Goal: Information Seeking & Learning: Learn about a topic

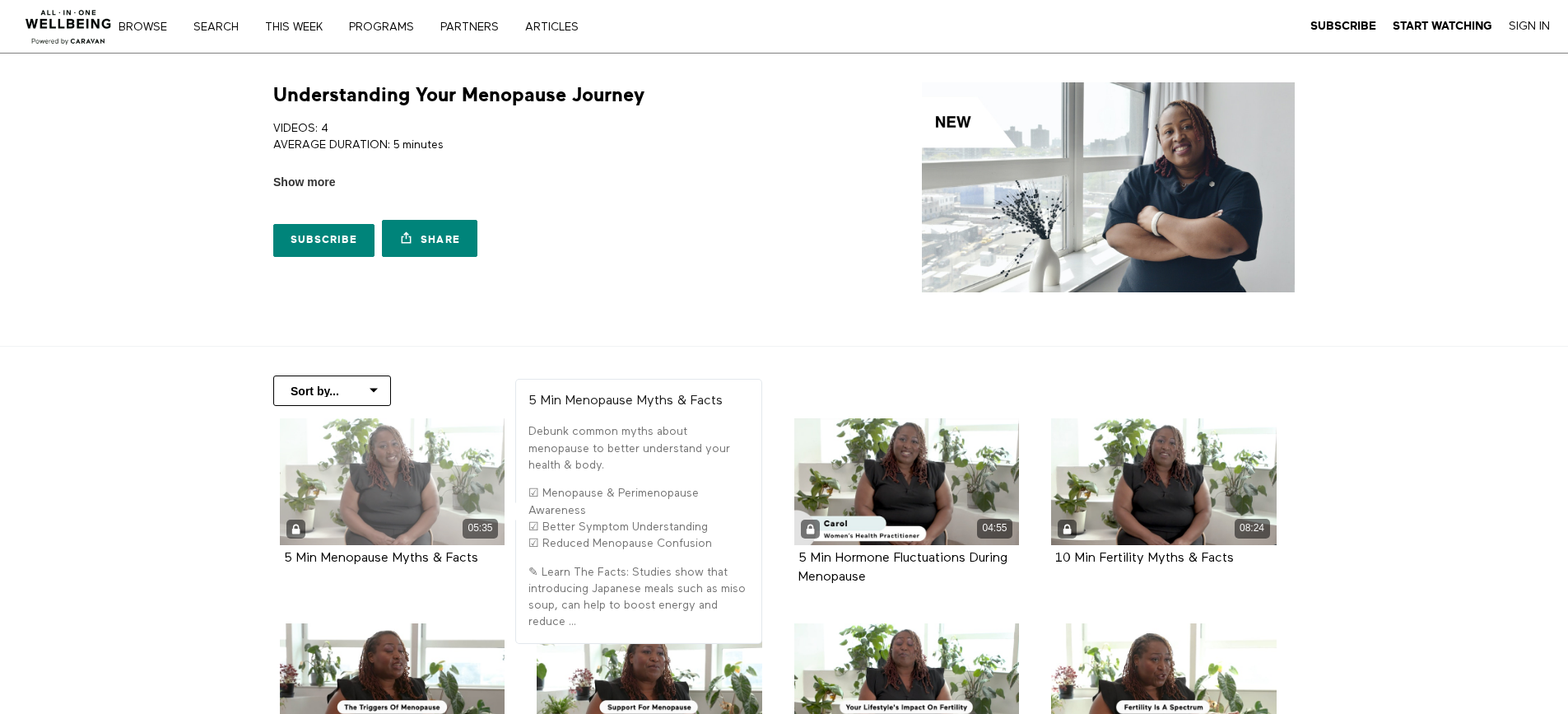
click at [360, 479] on div "05:35" at bounding box center [392, 482] width 225 height 127
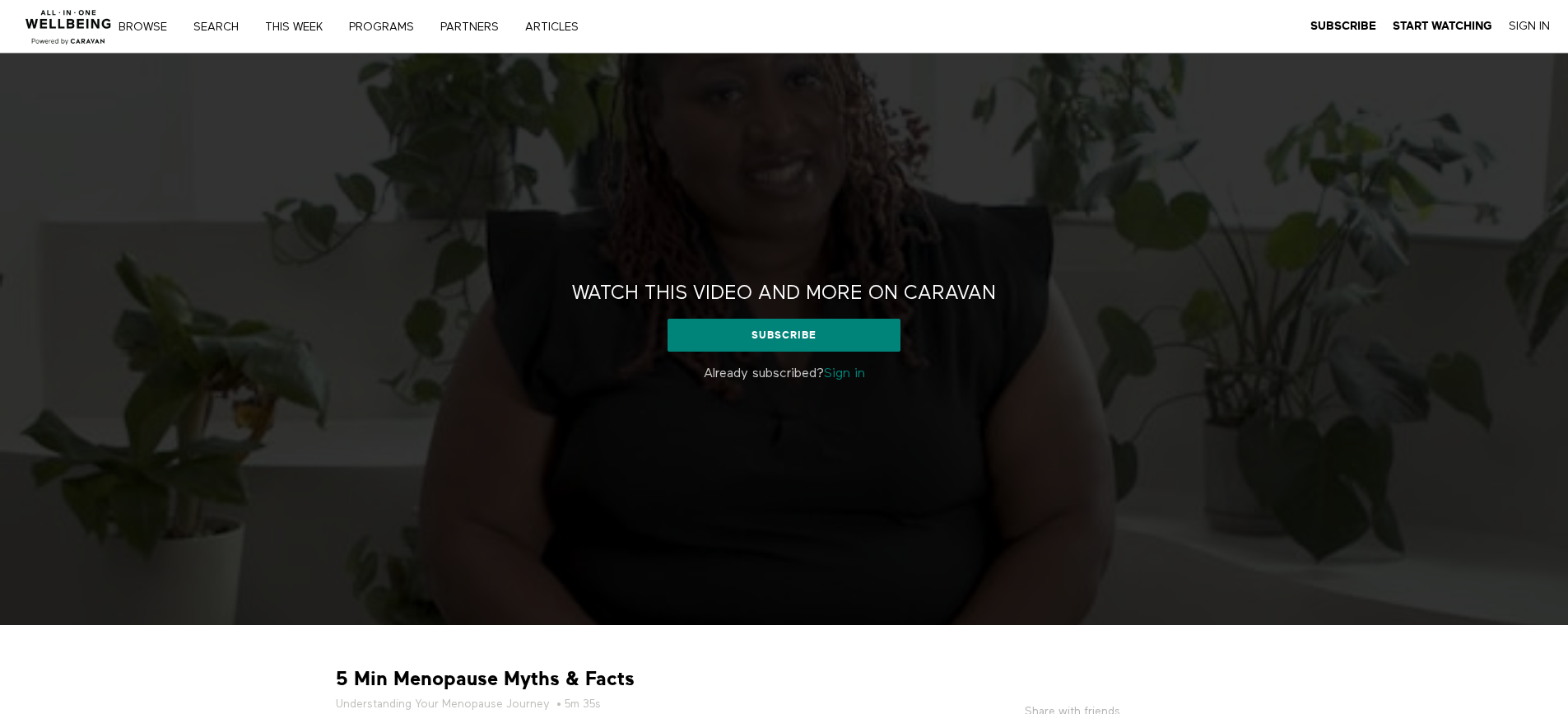
click at [860, 376] on link "Sign in" at bounding box center [845, 374] width 42 height 14
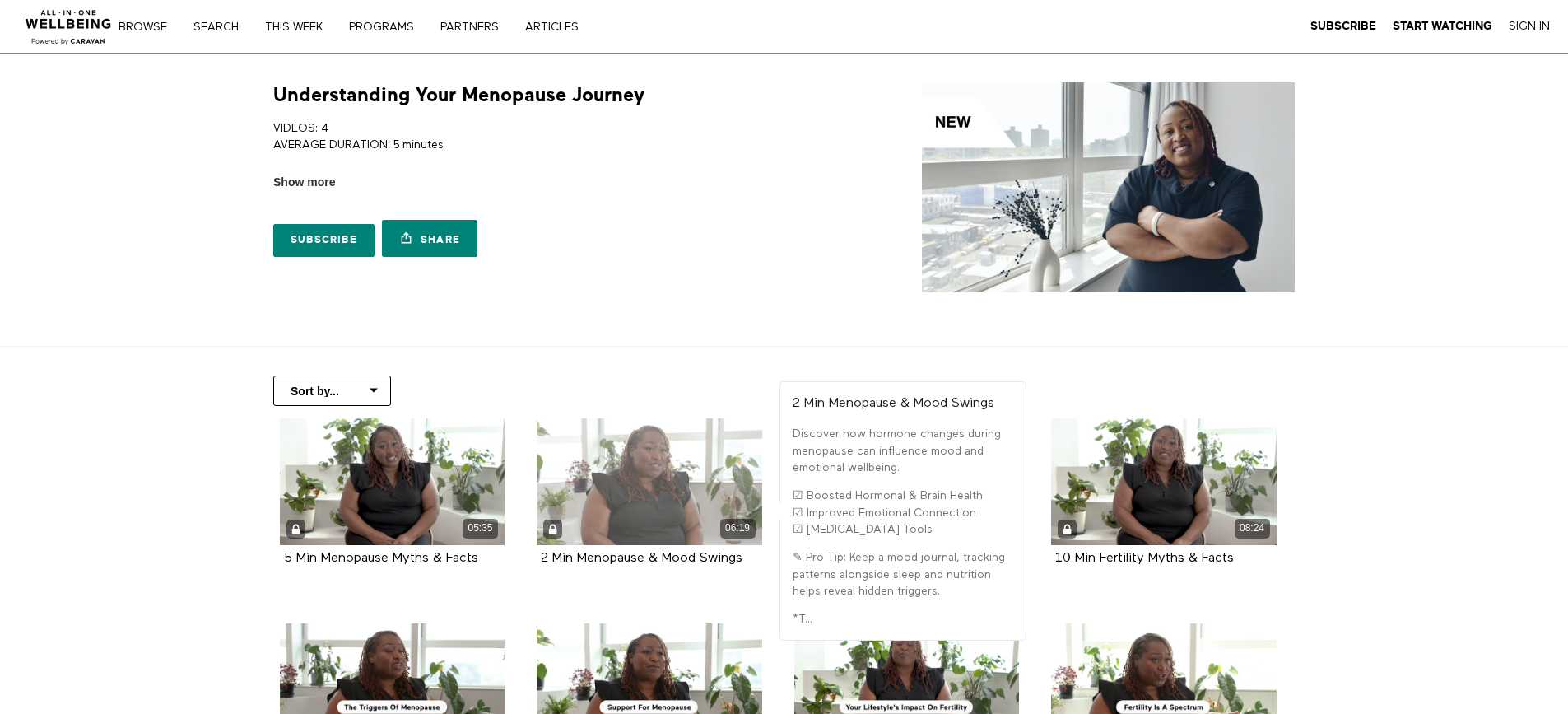
click at [597, 495] on div "06:19" at bounding box center [650, 482] width 225 height 127
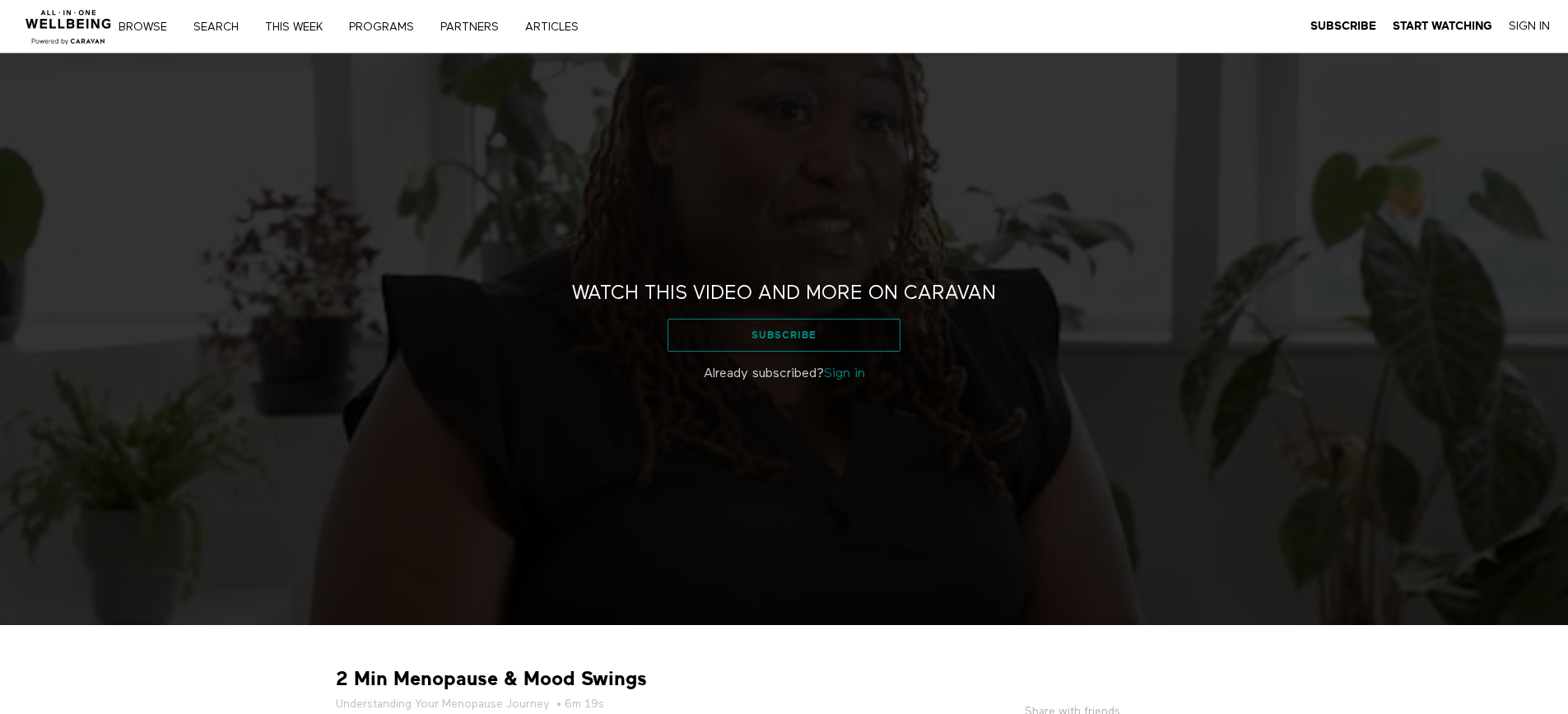
click at [775, 335] on link "Subscribe" at bounding box center [784, 335] width 233 height 33
click at [855, 379] on link "Sign in" at bounding box center [845, 374] width 42 height 14
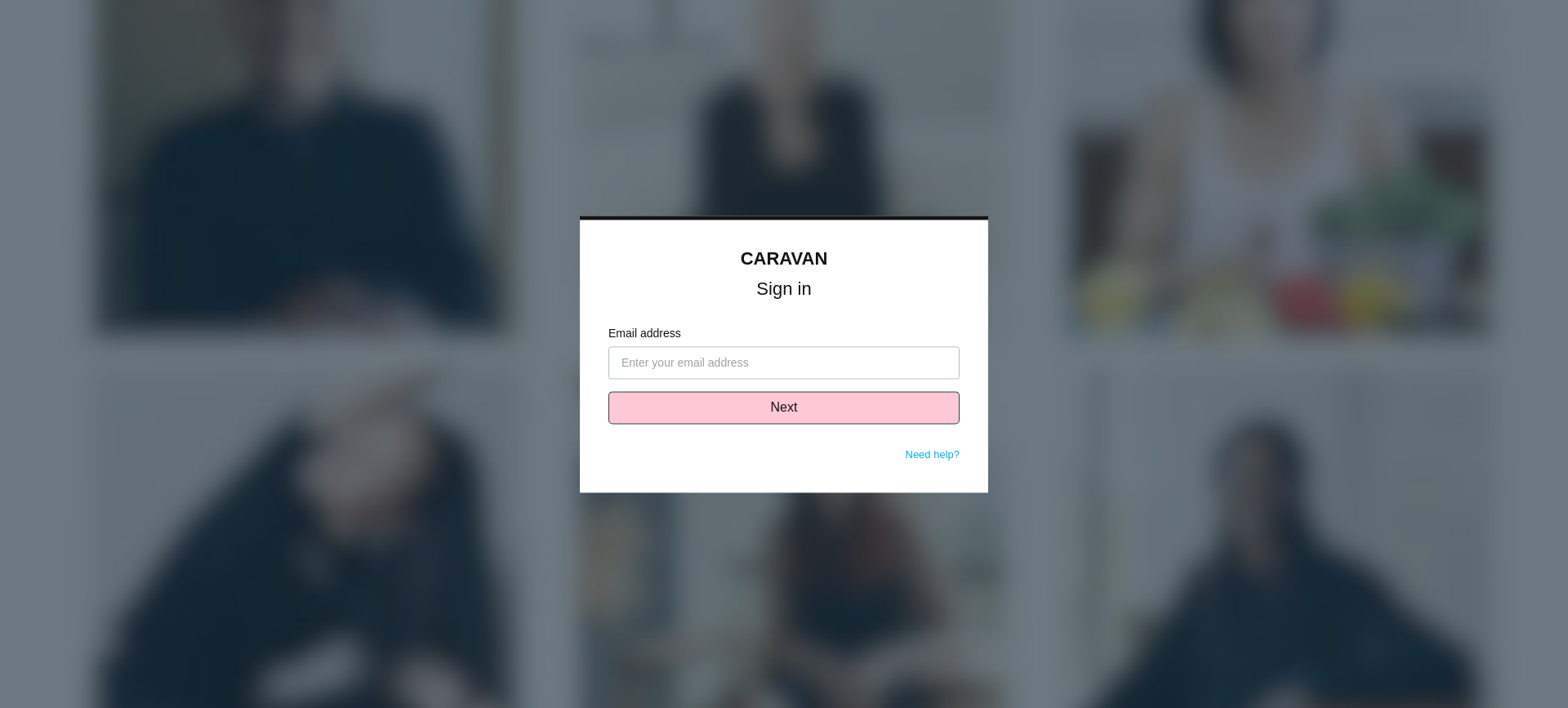
click at [784, 370] on input "Email address" at bounding box center [784, 362] width 351 height 33
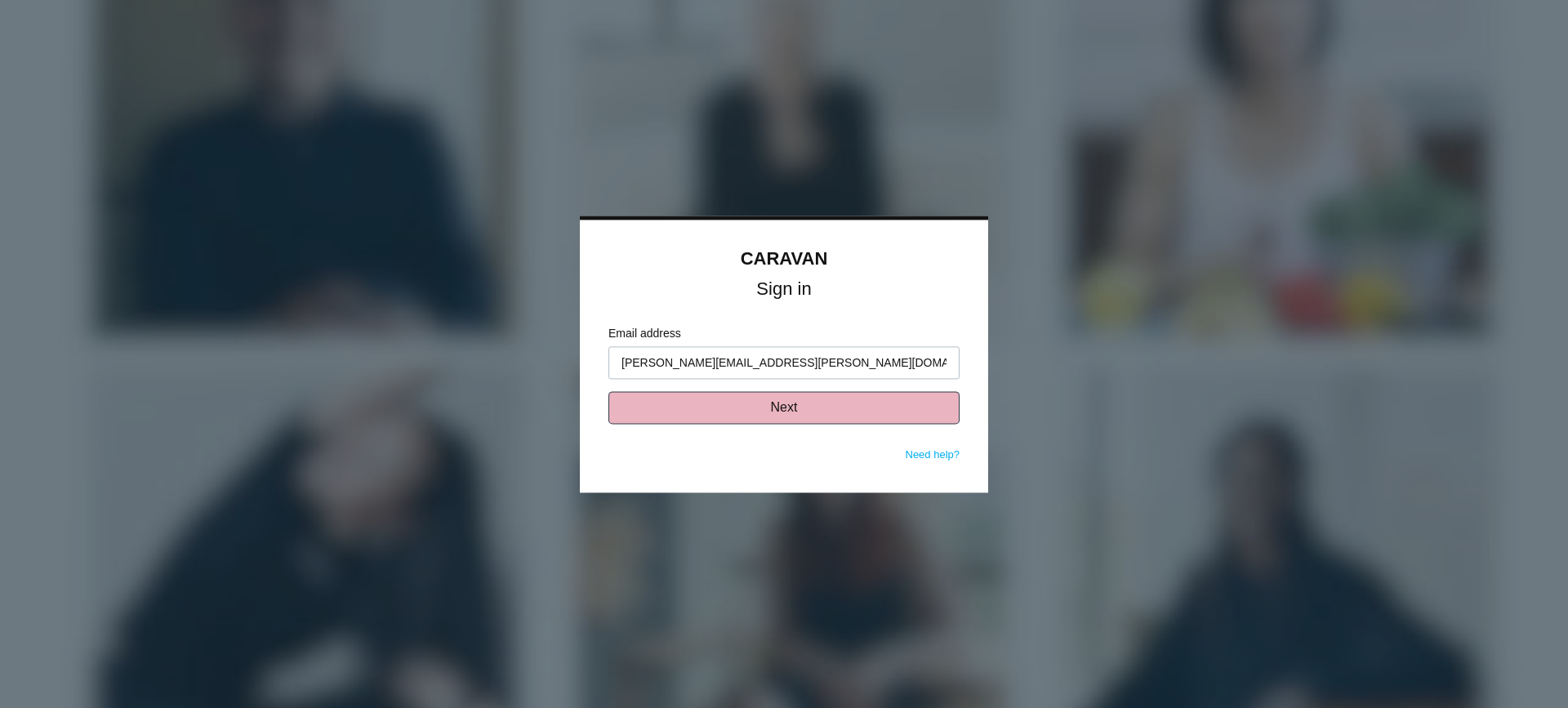
type input "[PERSON_NAME][EMAIL_ADDRESS][PERSON_NAME][DOMAIN_NAME]"
click at [776, 406] on button "Next" at bounding box center [784, 406] width 351 height 33
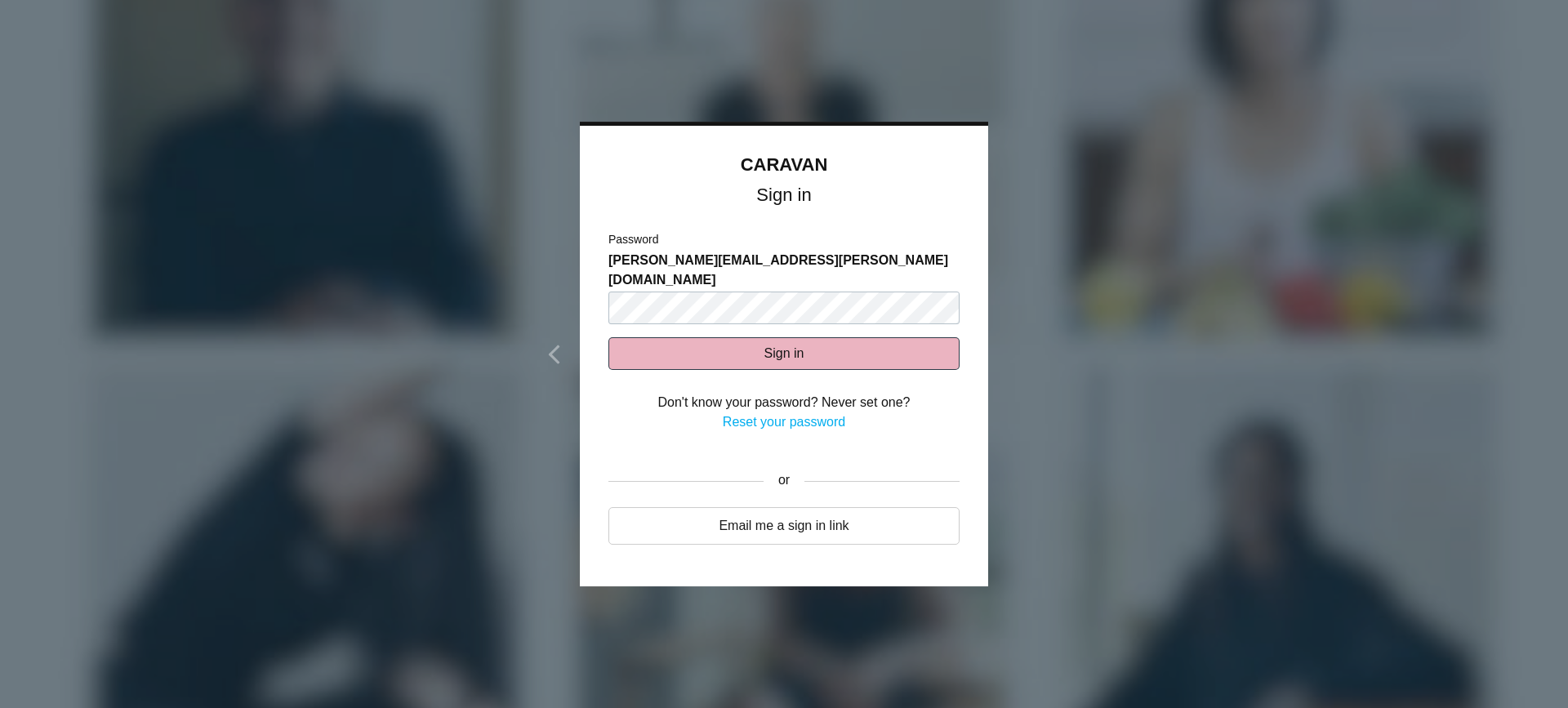
click at [716, 337] on button "Sign in" at bounding box center [784, 353] width 351 height 33
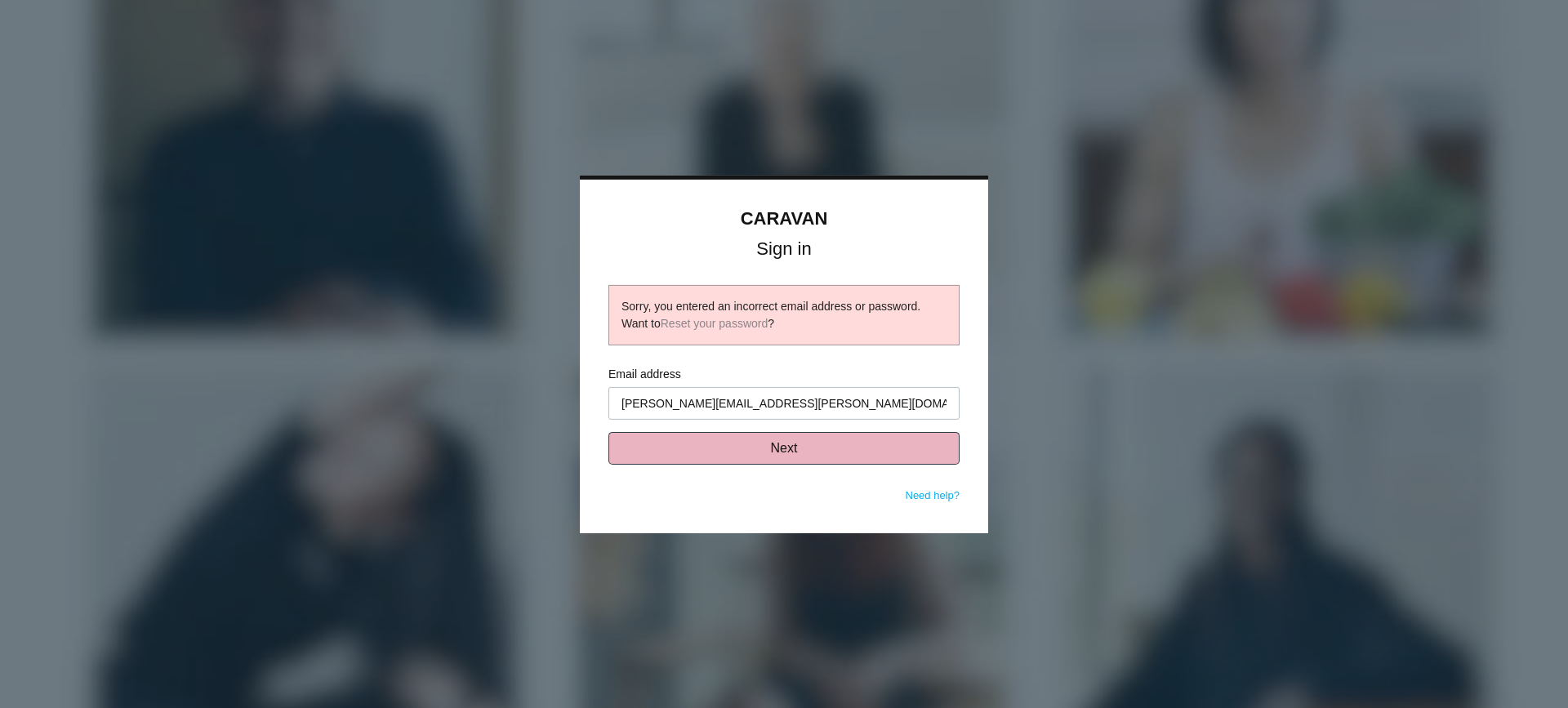
click at [845, 450] on button "Next" at bounding box center [784, 448] width 351 height 33
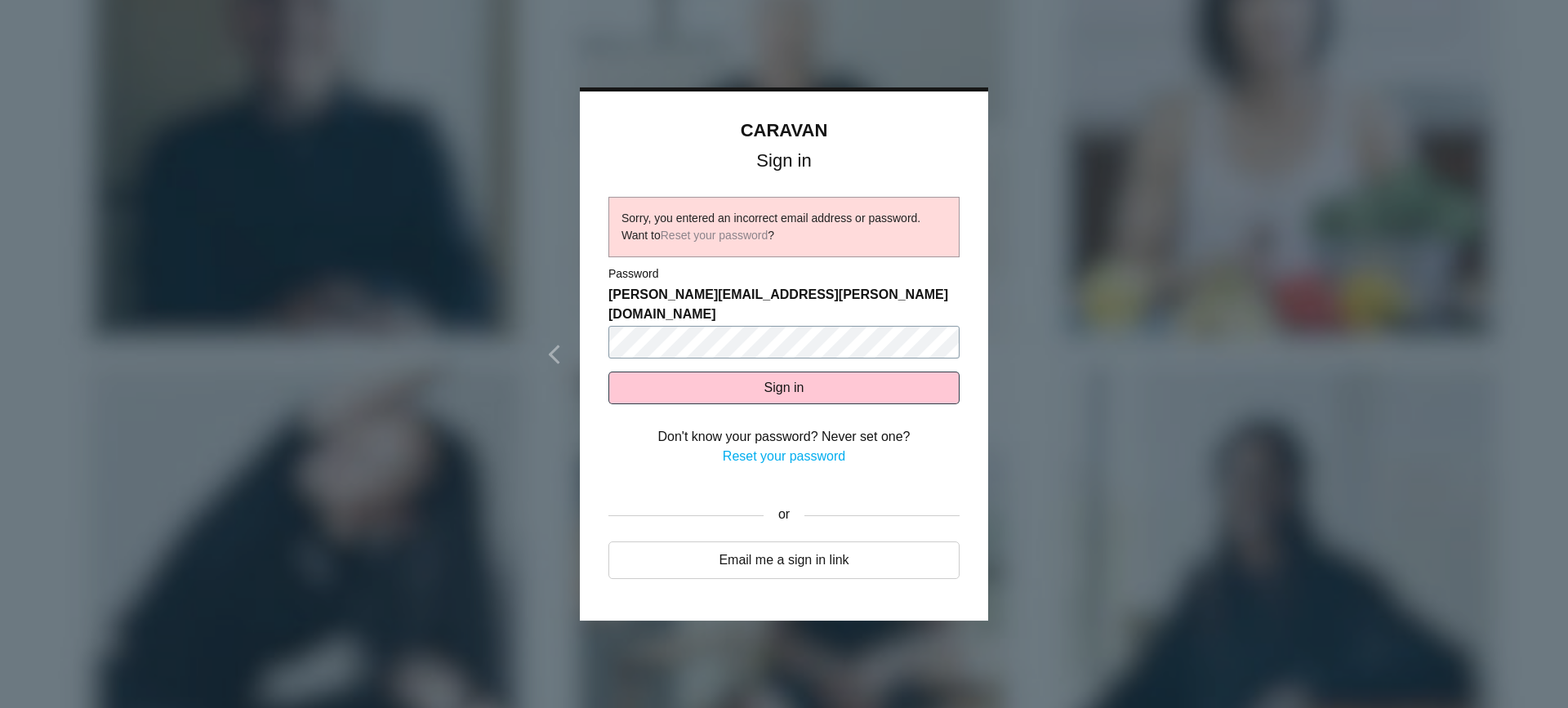
click at [338, 323] on body "CARAVAN Sign in Sorry, you entered an incorrect email address or password. Want…" at bounding box center [784, 354] width 1568 height 708
click at [640, 371] on button "Sign in" at bounding box center [784, 387] width 351 height 33
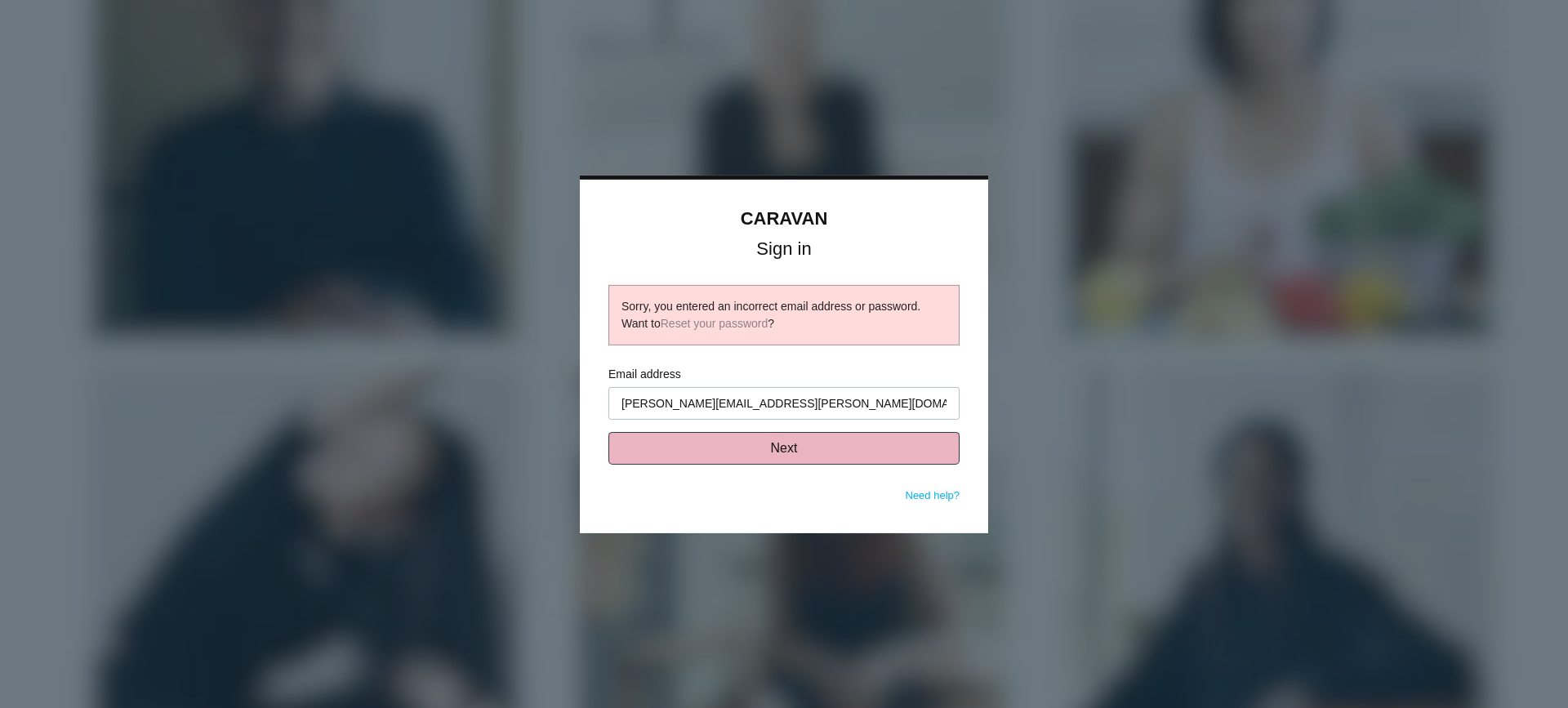
click at [743, 441] on button "Next" at bounding box center [784, 448] width 351 height 33
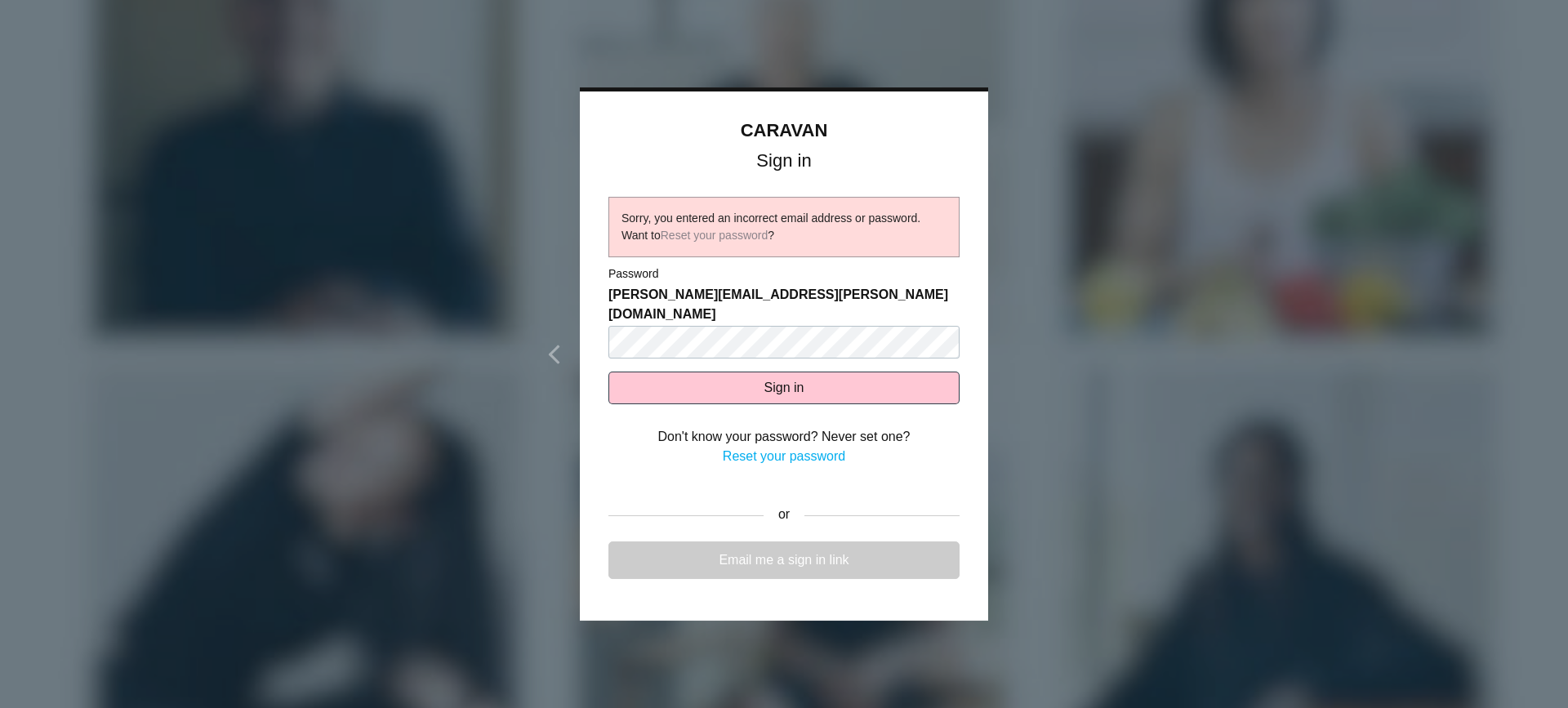
click at [768, 541] on link "Email me a sign in link" at bounding box center [784, 559] width 351 height 38
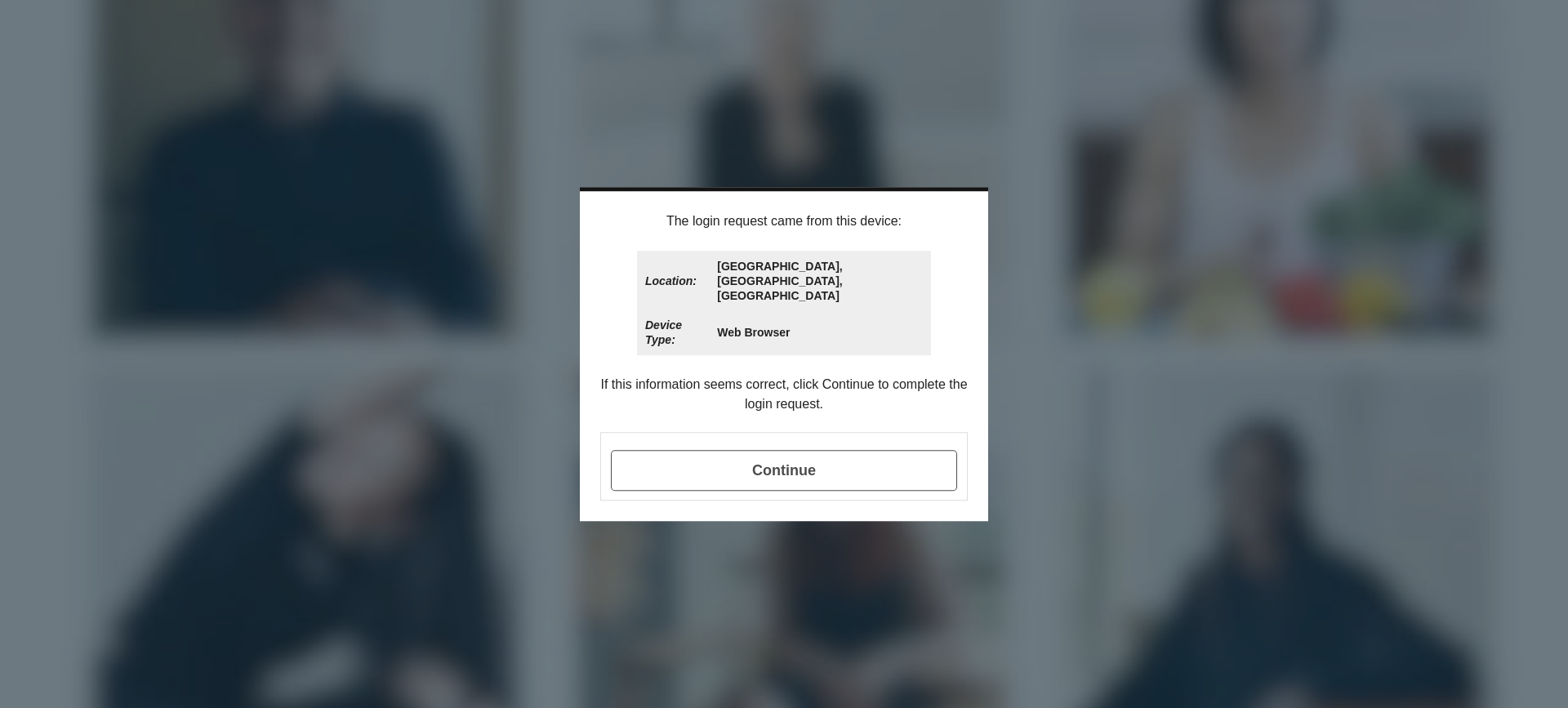
click at [853, 460] on span "Continue" at bounding box center [784, 469] width 346 height 41
